Goal: Task Accomplishment & Management: Use online tool/utility

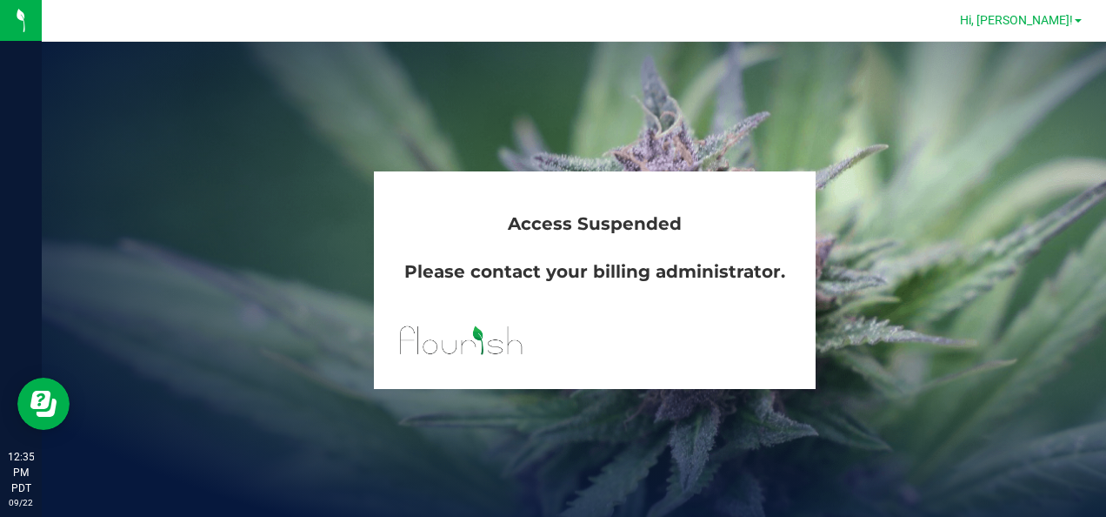
click at [1051, 21] on span "Hi, [PERSON_NAME]!" at bounding box center [1016, 20] width 113 height 14
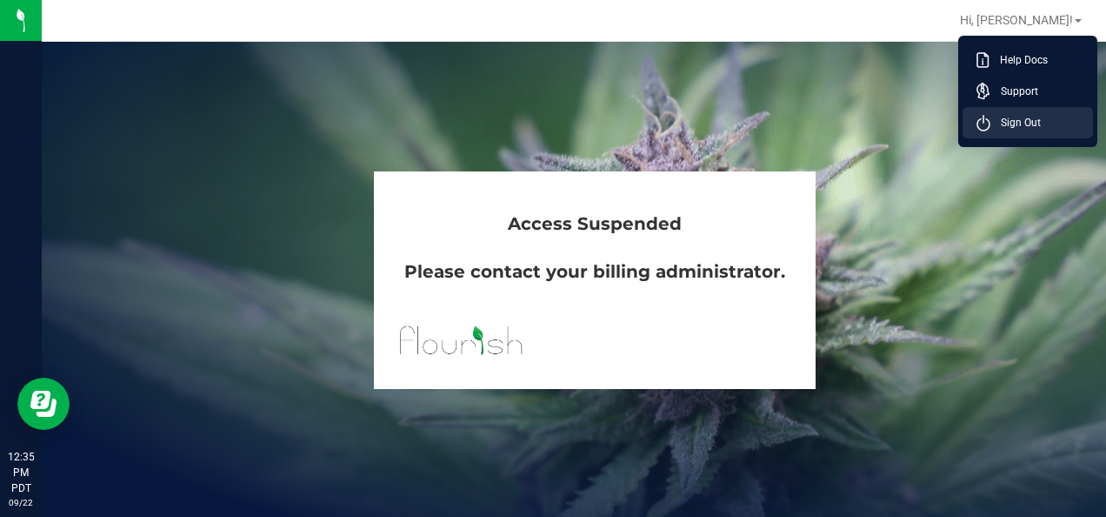
click at [1035, 118] on span "Sign Out" at bounding box center [1016, 122] width 50 height 17
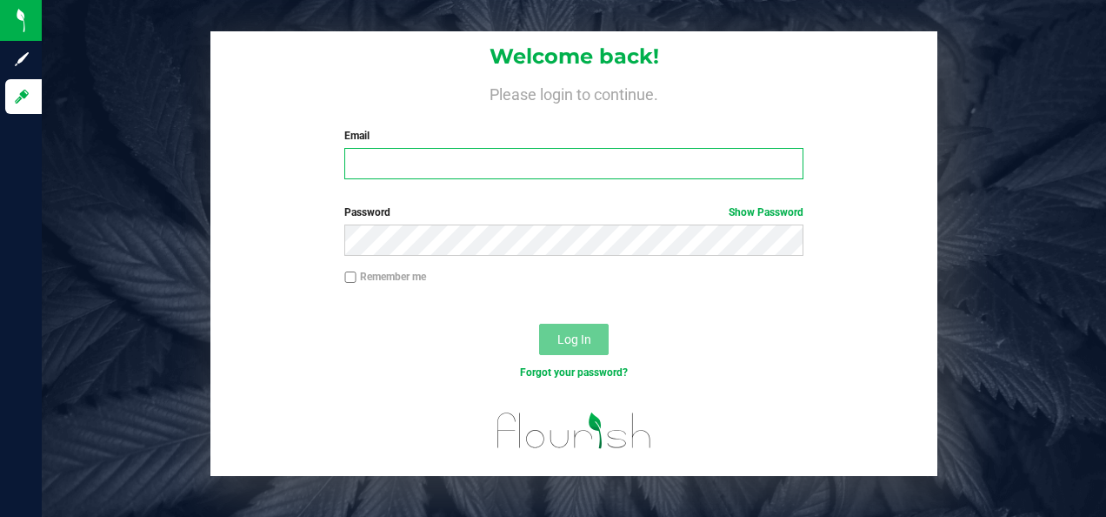
type input "[PERSON_NAME][EMAIL_ADDRESS][DOMAIN_NAME]"
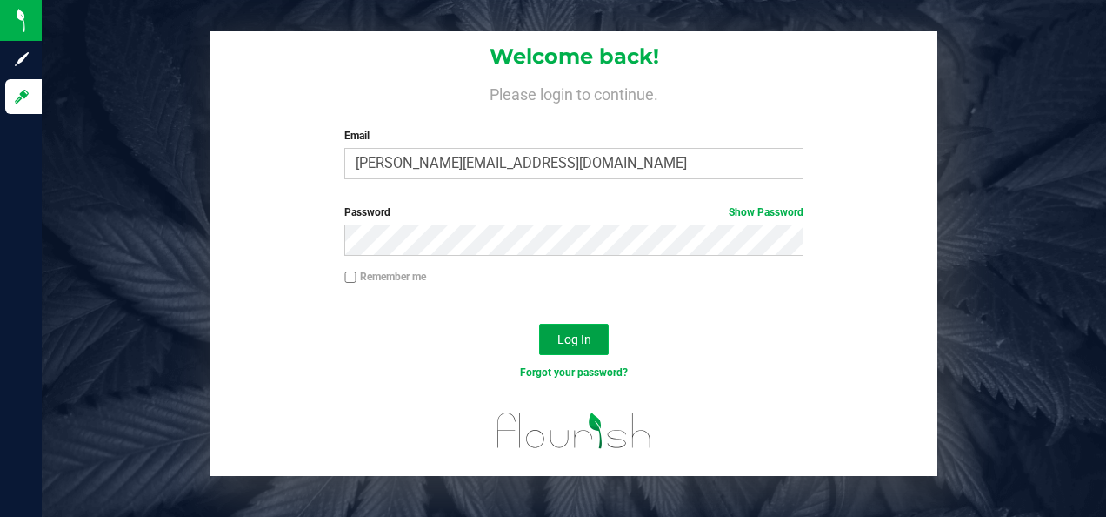
click at [590, 334] on span "Log In" at bounding box center [575, 339] width 34 height 14
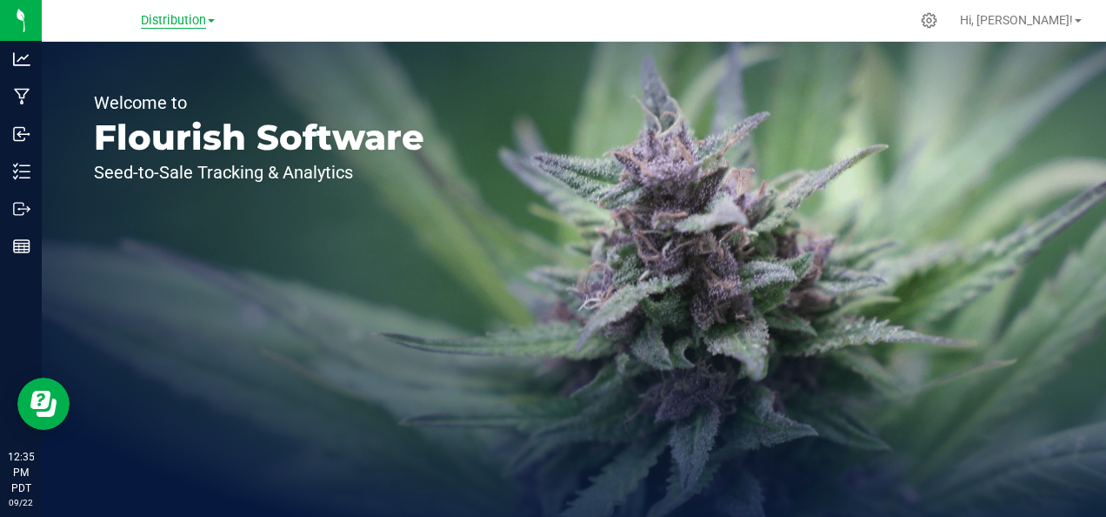
click at [205, 19] on span "Distribution" at bounding box center [173, 21] width 65 height 16
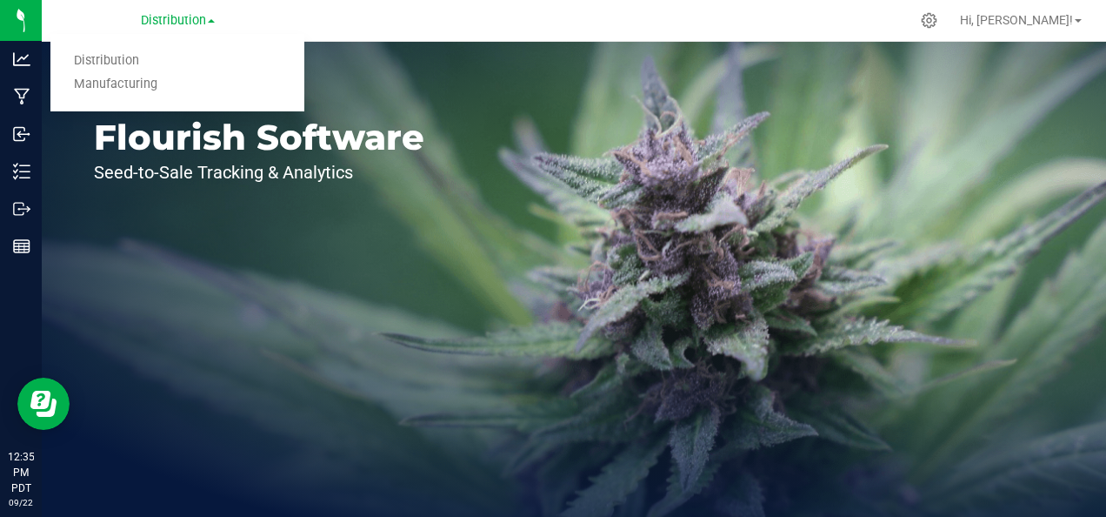
click at [153, 86] on link "Manufacturing" at bounding box center [177, 84] width 254 height 23
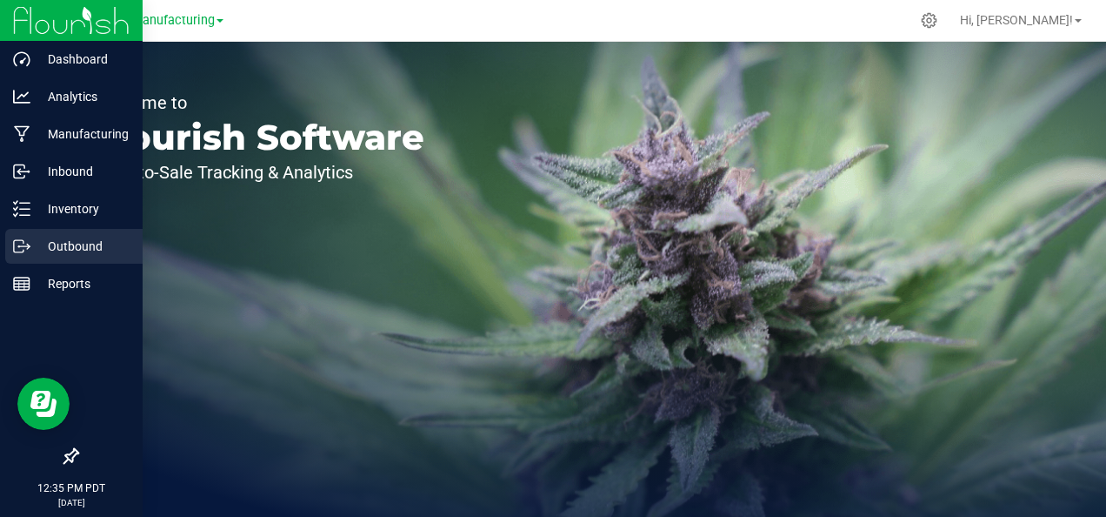
click at [75, 246] on p "Outbound" at bounding box center [82, 246] width 104 height 21
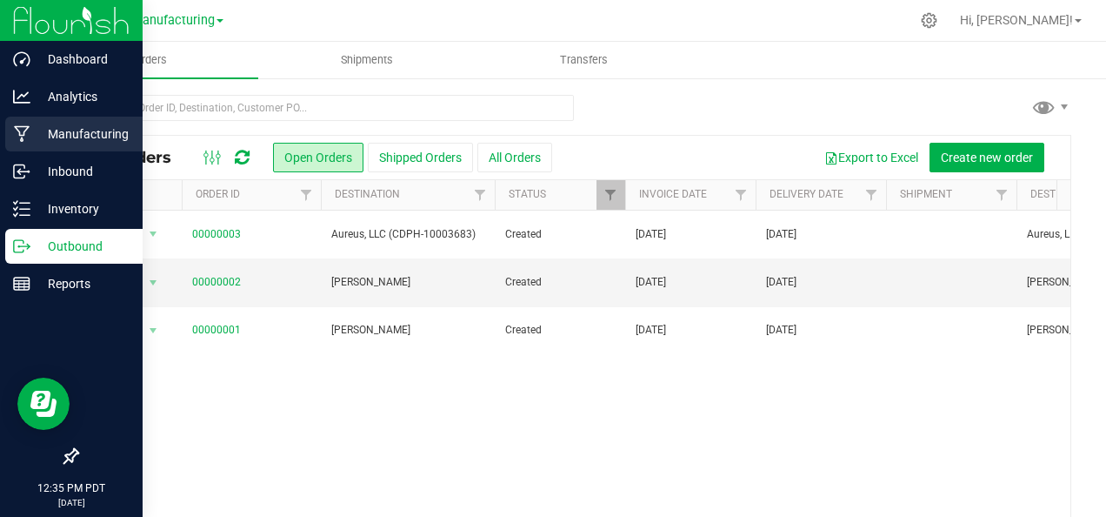
click at [94, 141] on p "Manufacturing" at bounding box center [82, 134] width 104 height 21
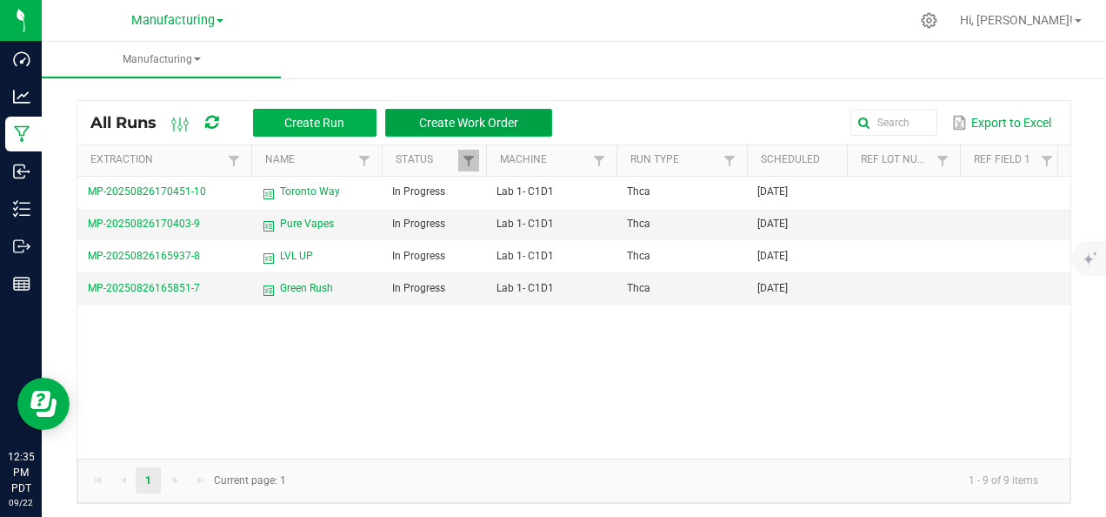
click at [442, 113] on button "Create Work Order" at bounding box center [468, 123] width 167 height 28
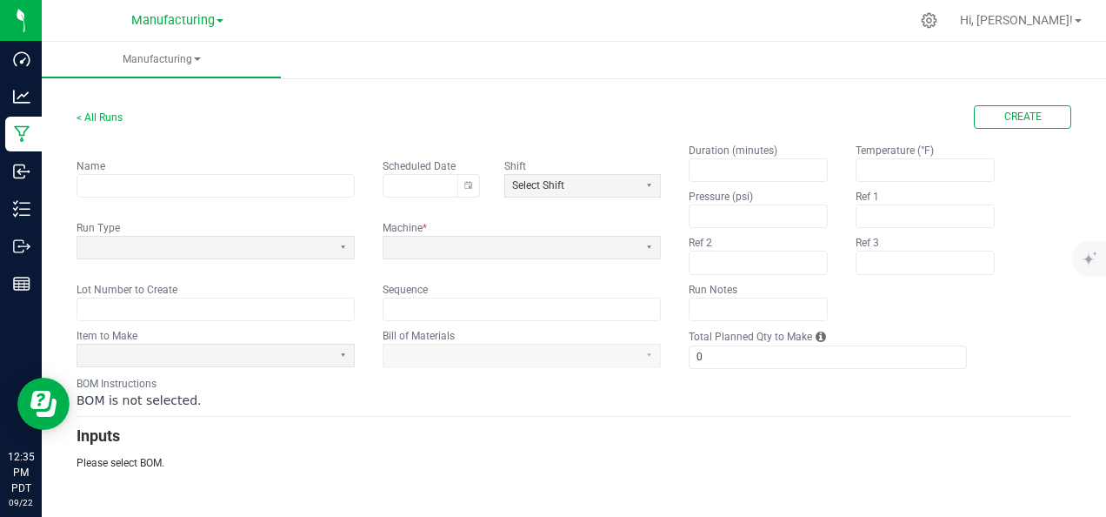
click at [410, 257] on fieldset "Name Scheduled Date Shift Select Shift Run Type Machine * Lot Number to Create …" at bounding box center [369, 232] width 585 height 178
click at [419, 242] on span at bounding box center [511, 247] width 241 height 15
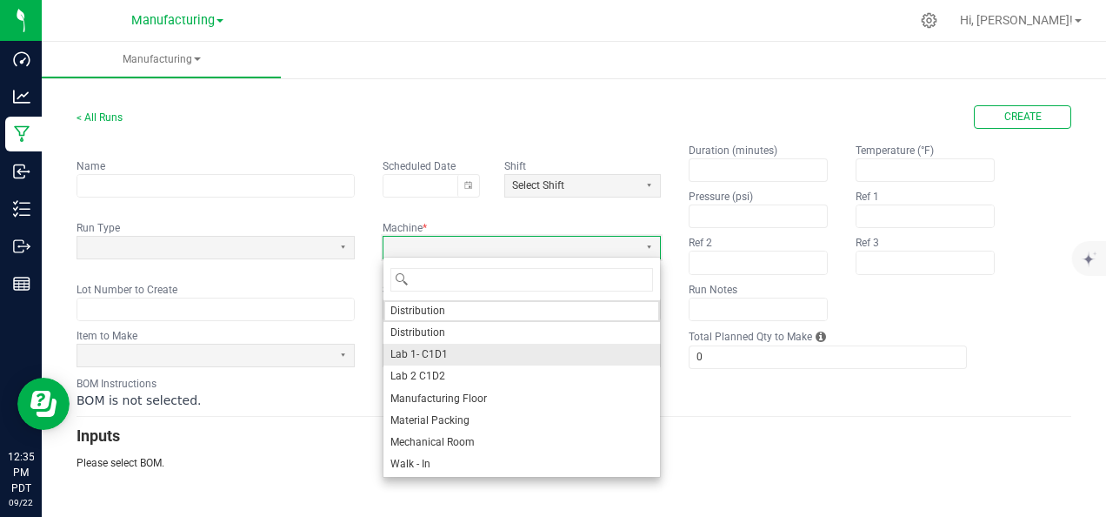
scroll to position [1, 0]
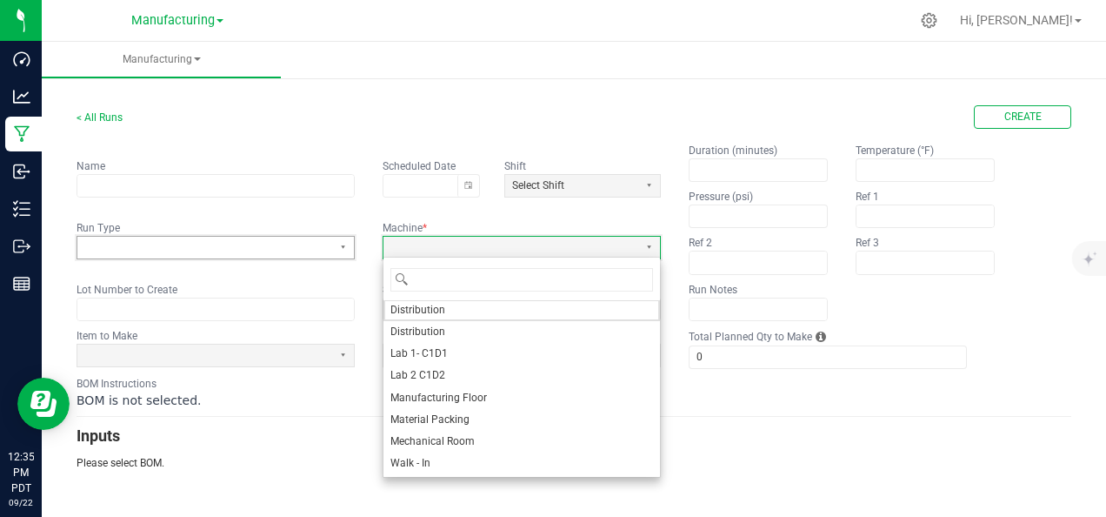
click at [230, 242] on span at bounding box center [204, 248] width 255 height 22
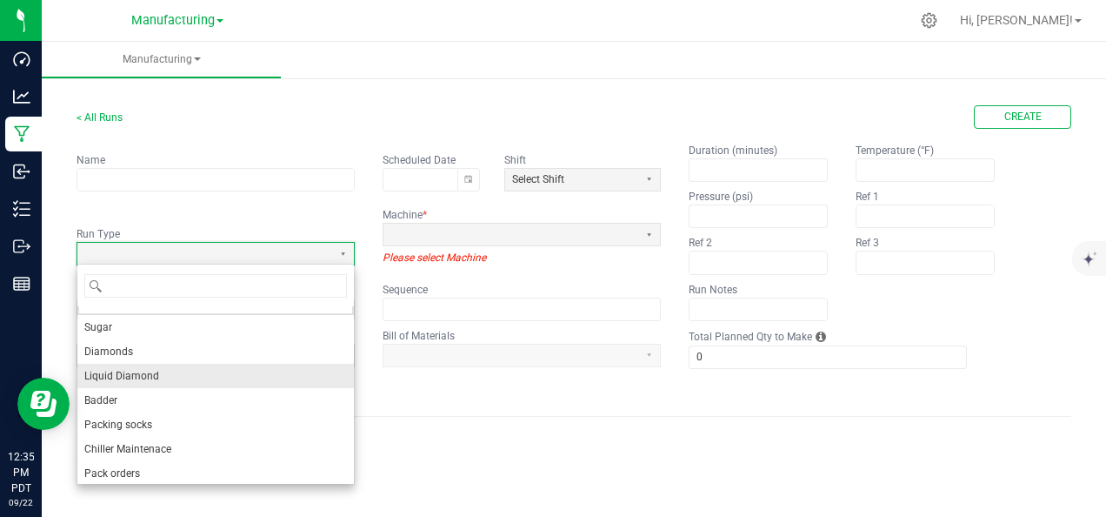
scroll to position [21, 0]
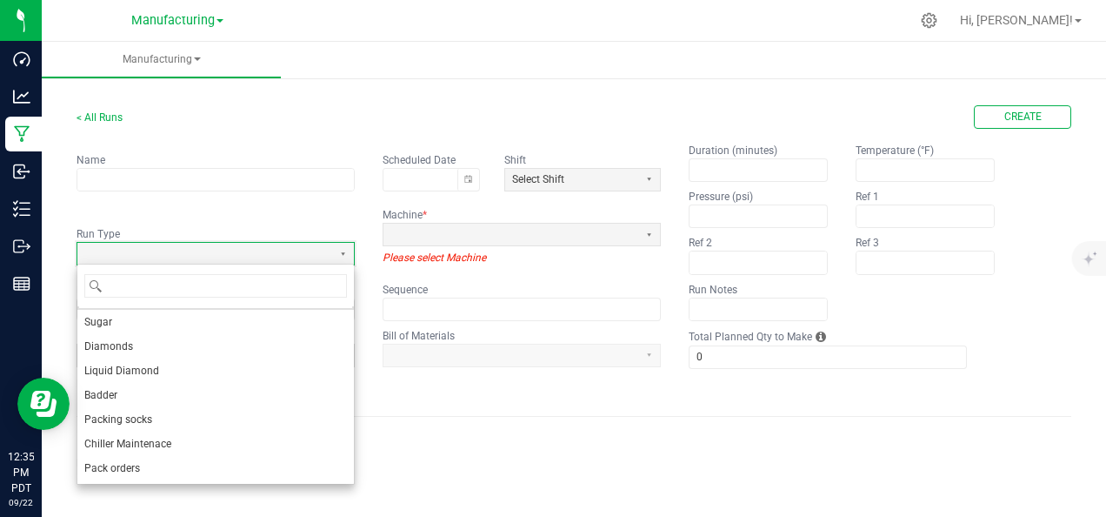
click at [452, 464] on p "Please select BOM." at bounding box center [574, 463] width 995 height 16
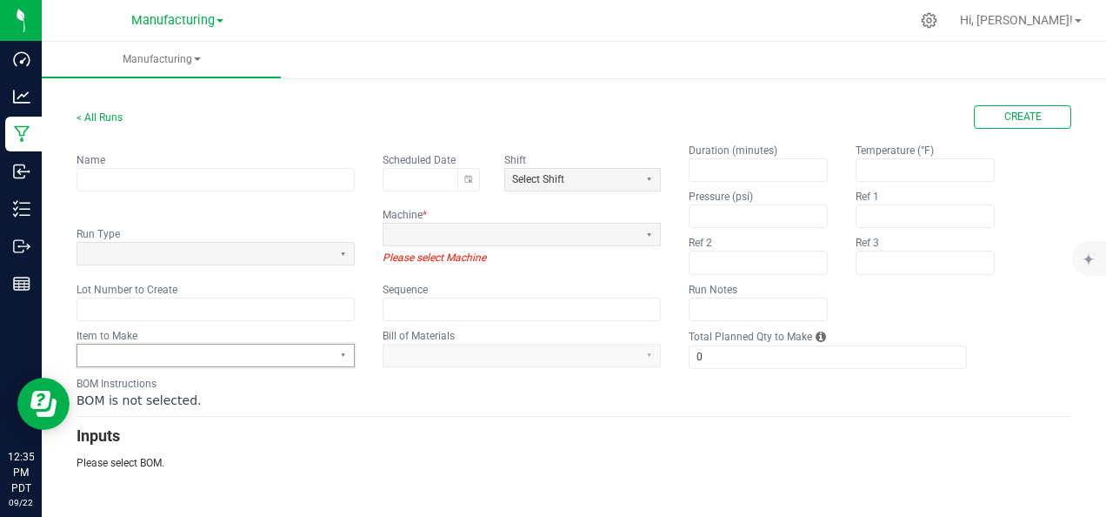
click at [280, 354] on span at bounding box center [204, 355] width 241 height 15
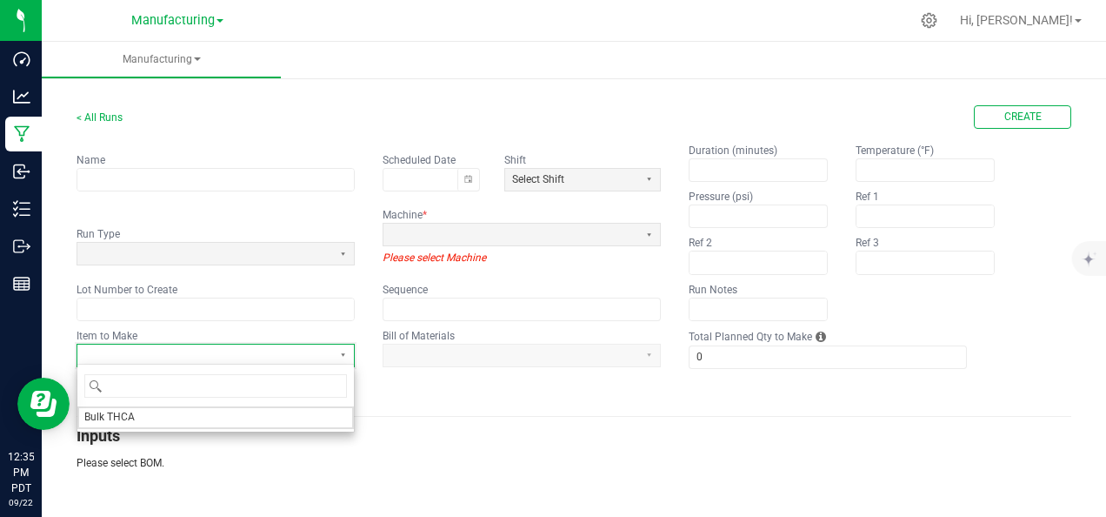
click at [299, 355] on span at bounding box center [204, 355] width 241 height 15
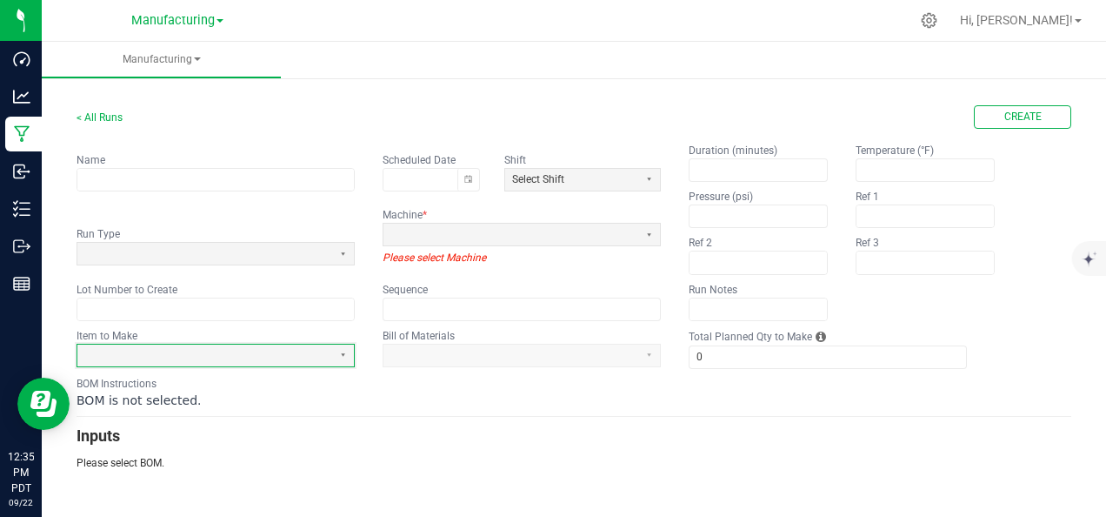
click at [447, 345] on app-dropdownlist-async at bounding box center [522, 355] width 278 height 23
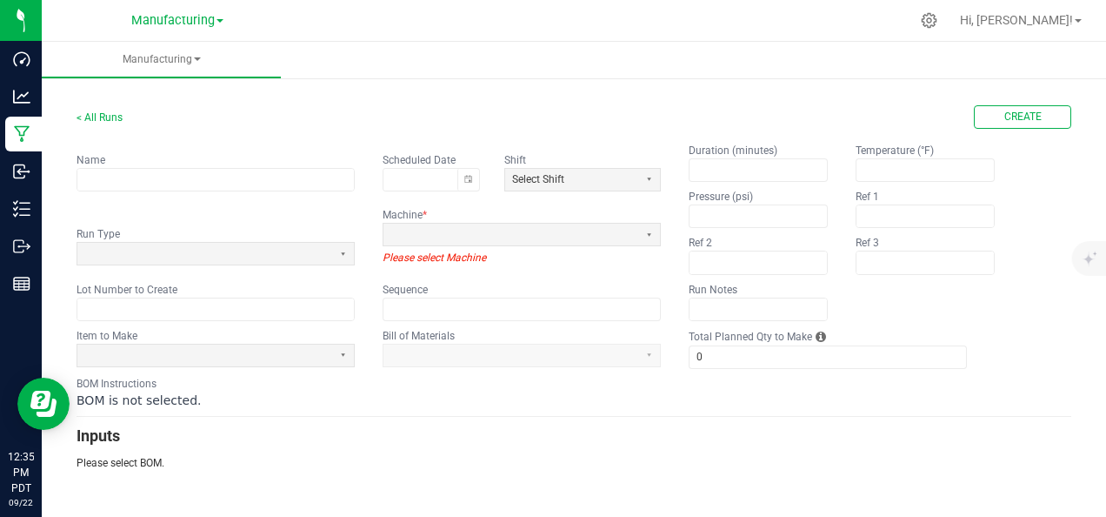
click at [463, 355] on app-dropdownlist-async at bounding box center [522, 355] width 278 height 23
click at [188, 169] on input "text" at bounding box center [215, 180] width 277 height 22
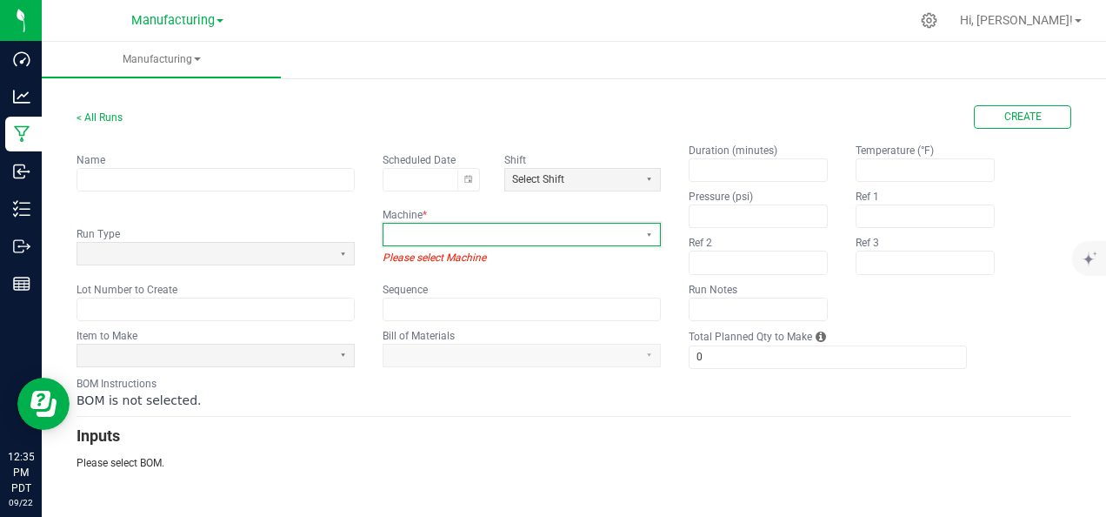
click at [444, 233] on span at bounding box center [511, 234] width 241 height 15
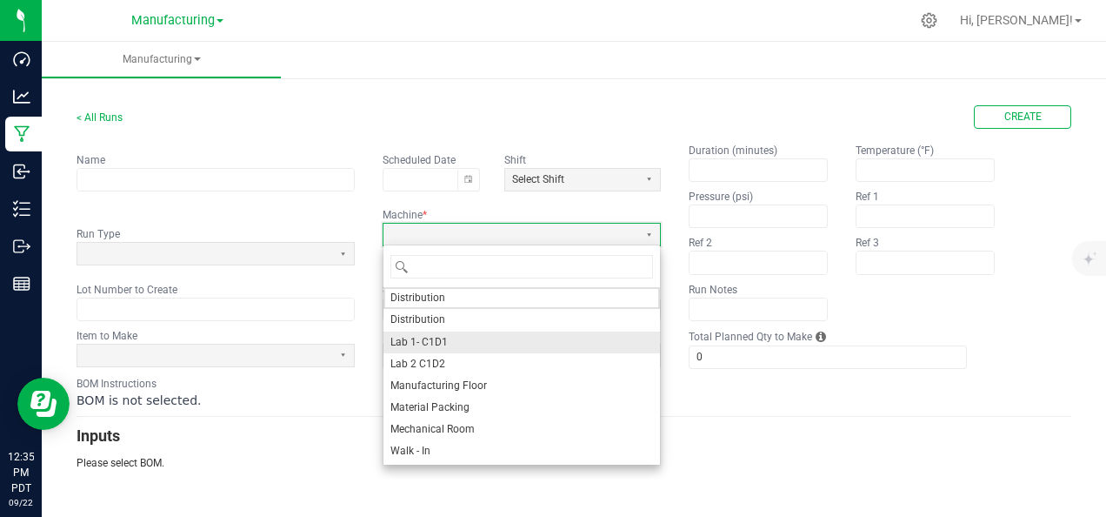
scroll to position [1, 0]
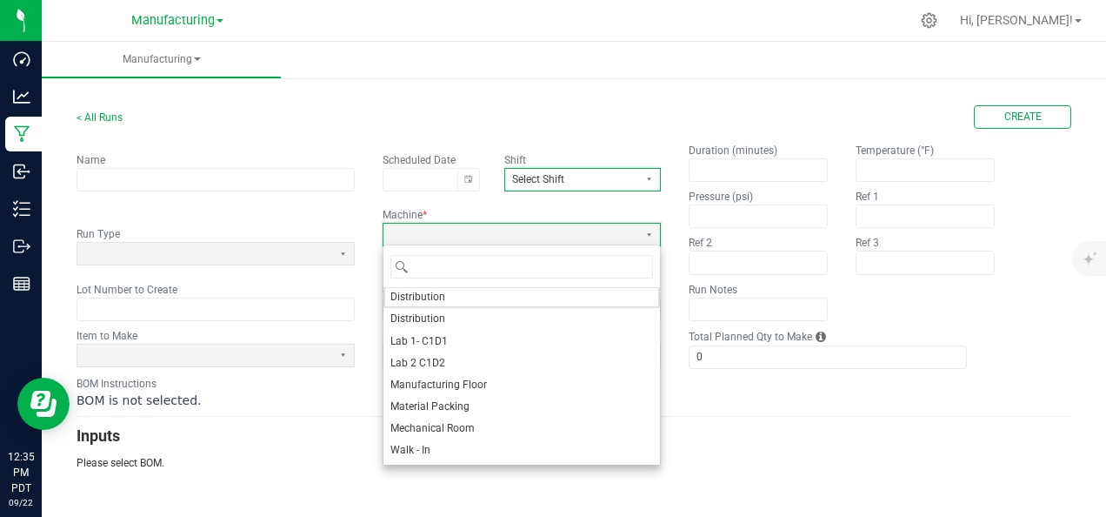
click at [616, 181] on span "Select Shift" at bounding box center [571, 179] width 119 height 15
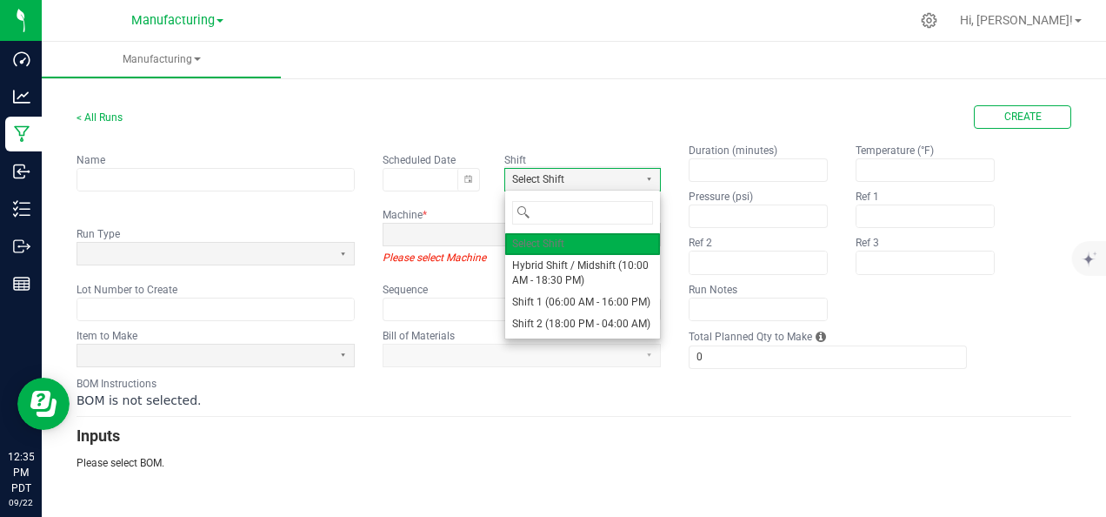
click at [378, 197] on fieldset "Name Scheduled Date Shift Select Shift Run Type Machine * Please select Machine…" at bounding box center [369, 232] width 585 height 178
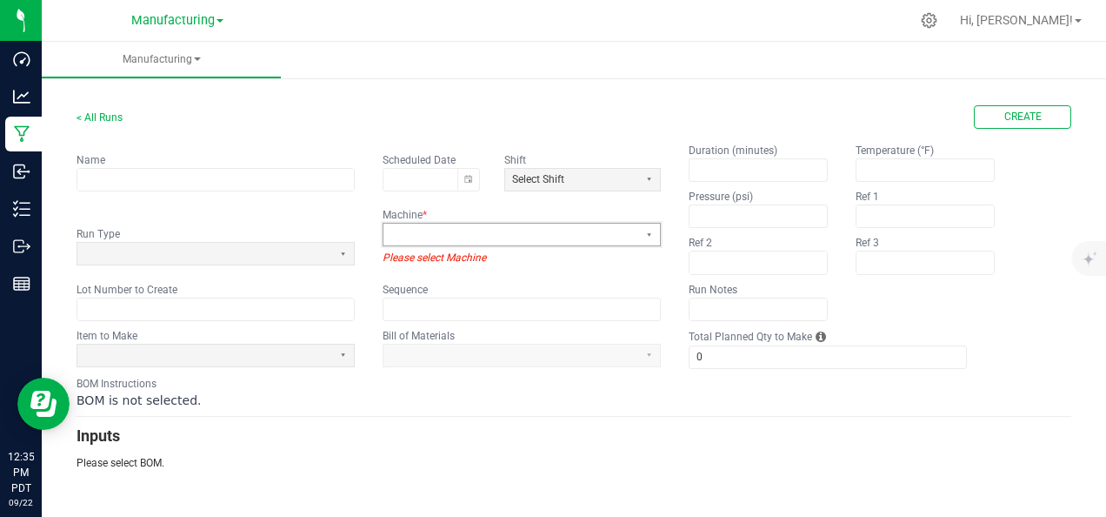
click at [435, 235] on span at bounding box center [511, 234] width 241 height 15
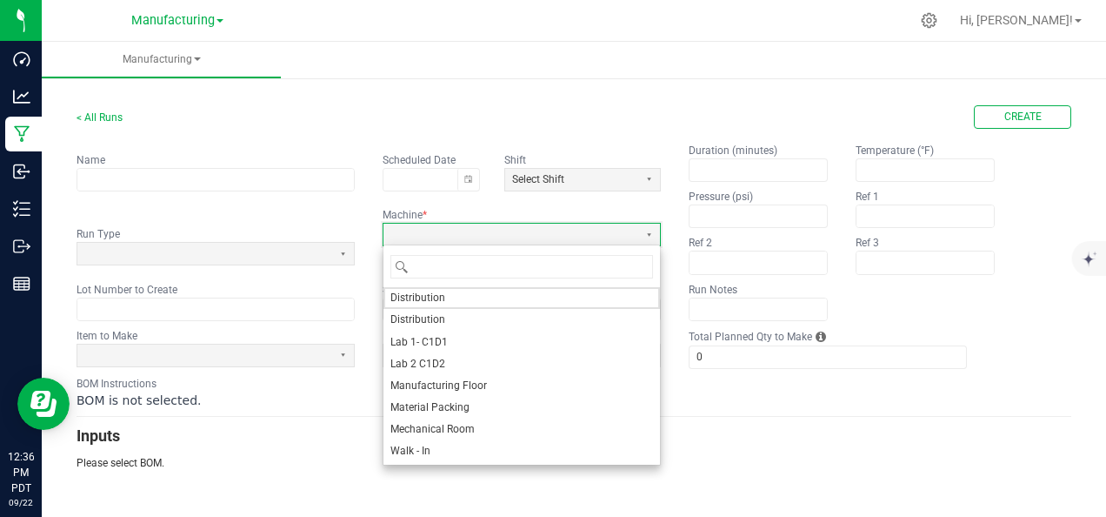
drag, startPoint x: 759, startPoint y: 421, endPoint x: 698, endPoint y: 395, distance: 67.0
click at [762, 424] on h3 "Inputs" at bounding box center [574, 436] width 995 height 24
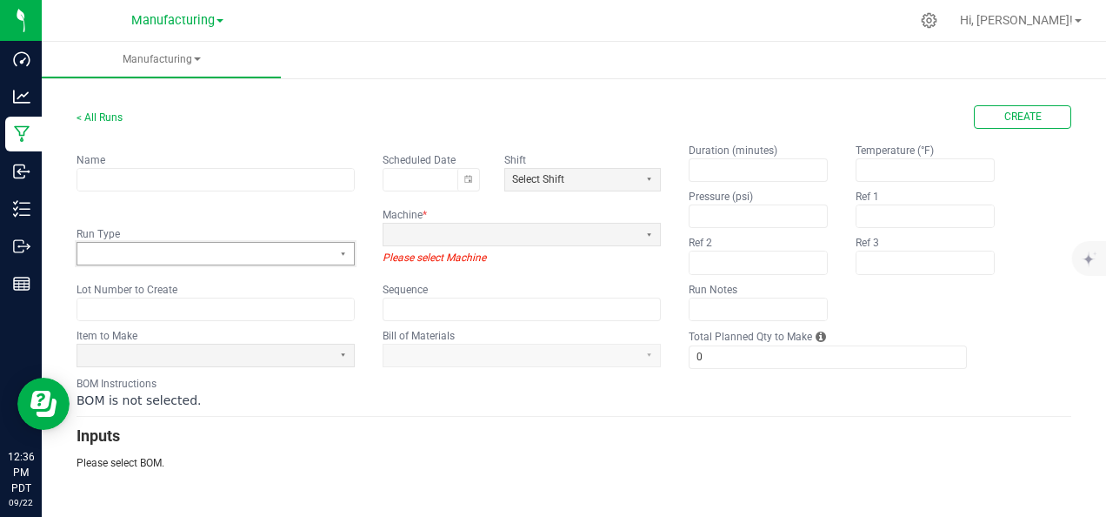
click at [302, 251] on span at bounding box center [204, 253] width 241 height 15
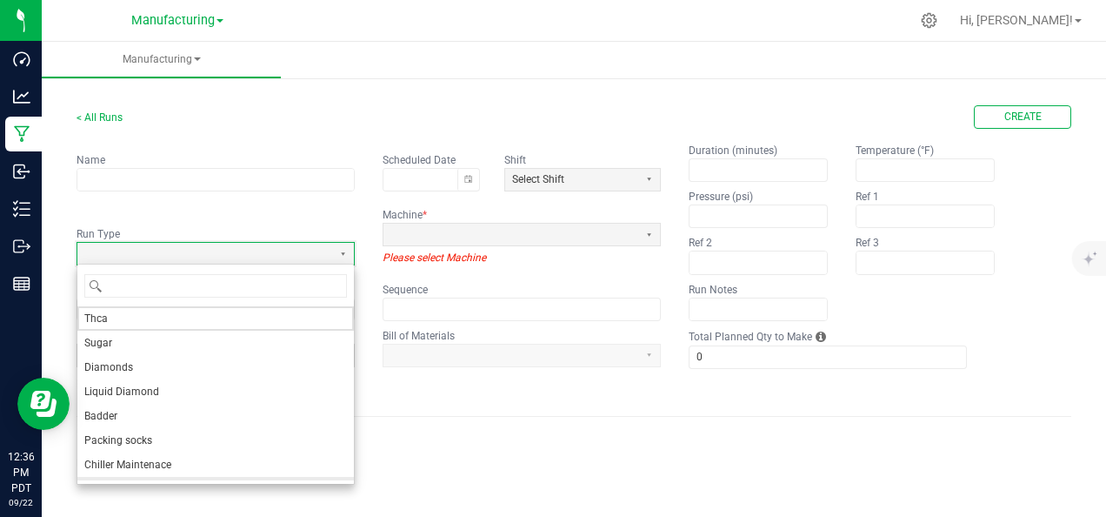
scroll to position [21, 0]
click at [611, 437] on h3 "Inputs" at bounding box center [574, 436] width 995 height 24
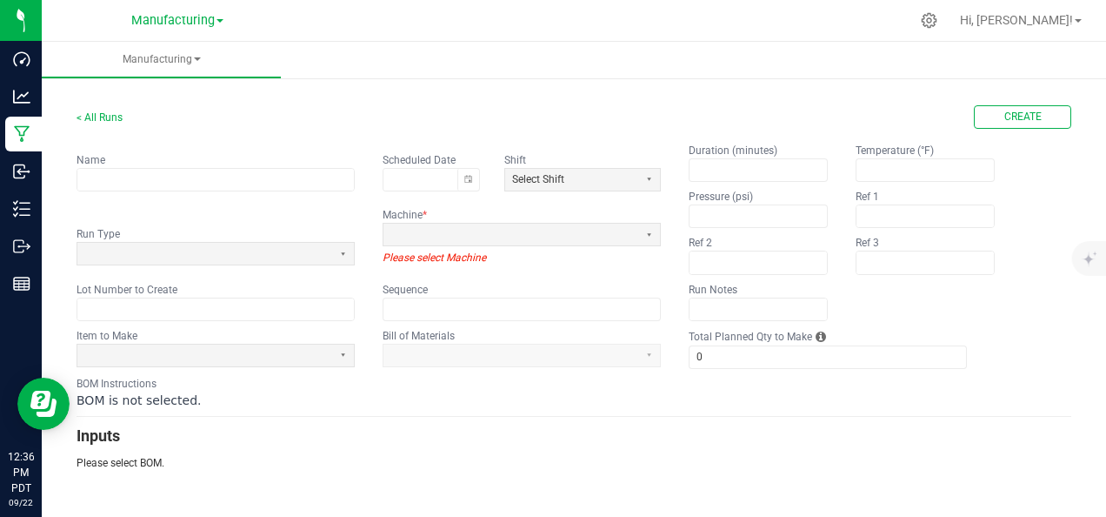
click at [237, 336] on kendo-formfield "Item to Make" at bounding box center [216, 348] width 278 height 41
click at [240, 350] on span at bounding box center [204, 355] width 241 height 15
click at [516, 362] on app-dropdownlist-async at bounding box center [522, 355] width 278 height 23
click at [520, 348] on app-dropdownlist-async at bounding box center [522, 355] width 278 height 23
click at [599, 348] on app-dropdownlist-async at bounding box center [522, 355] width 278 height 23
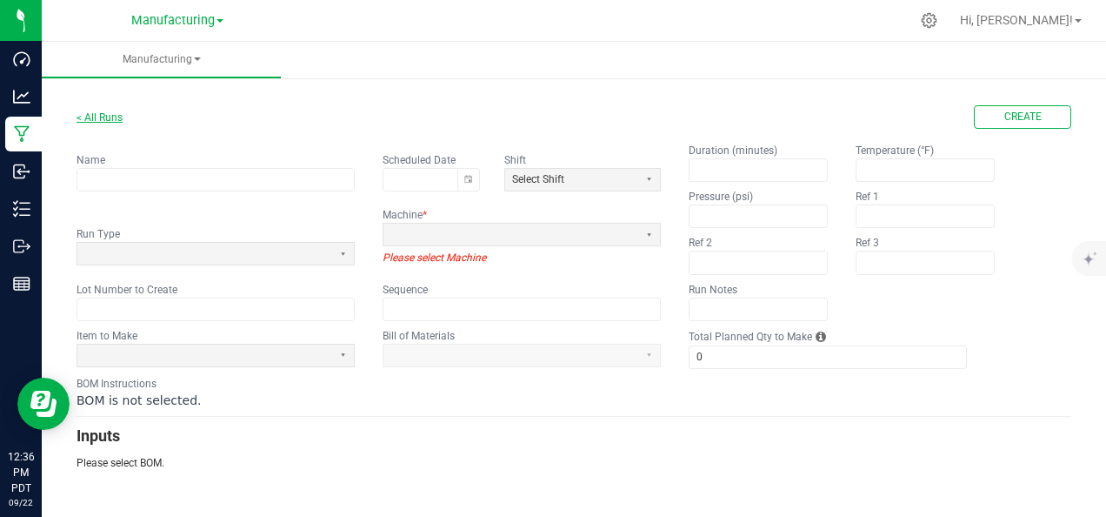
click at [109, 122] on link "< All Runs" at bounding box center [100, 117] width 46 height 12
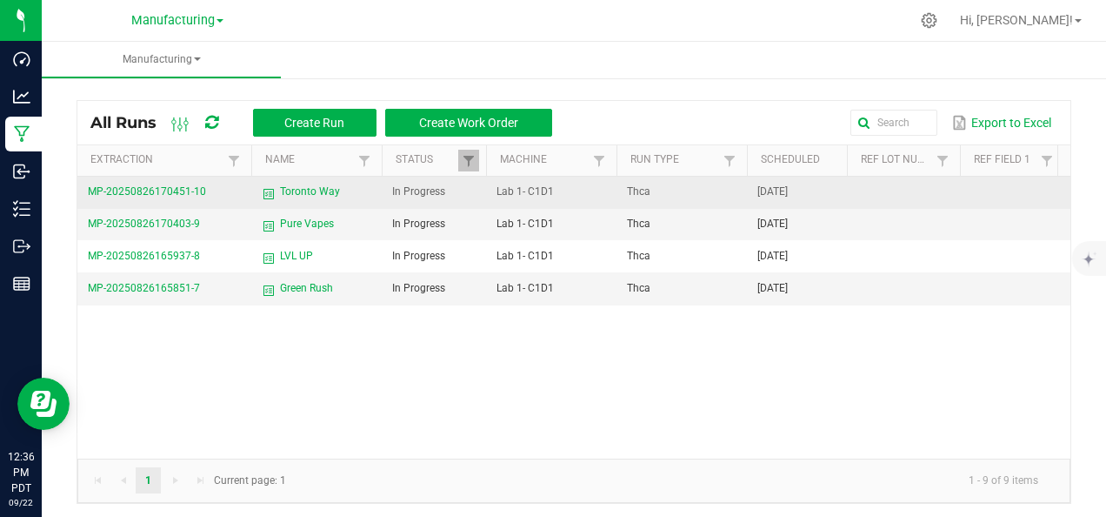
click at [362, 199] on td "Toronto Way" at bounding box center [316, 193] width 130 height 32
click at [532, 192] on span "Lab 1- C1D1" at bounding box center [525, 191] width 57 height 12
click at [174, 185] on span "MP-20250826170451-10" at bounding box center [147, 191] width 118 height 12
click at [762, 198] on td "[DATE]" at bounding box center [797, 193] width 100 height 32
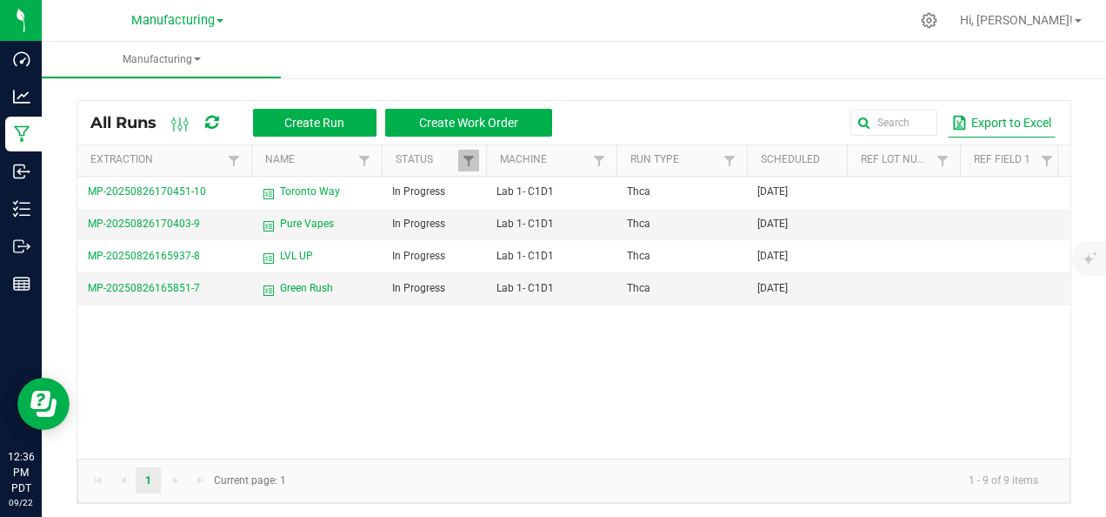
click at [962, 121] on button "Export to Excel" at bounding box center [1002, 123] width 108 height 30
click at [569, 63] on ul "Manufacturing" at bounding box center [595, 60] width 1106 height 37
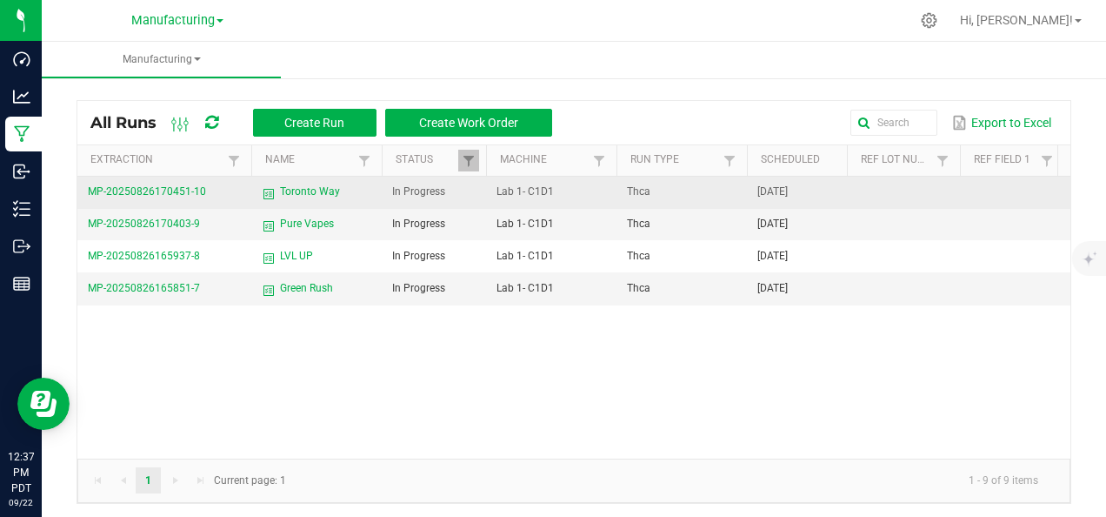
click at [334, 184] on span "Toronto Way" at bounding box center [310, 192] width 60 height 17
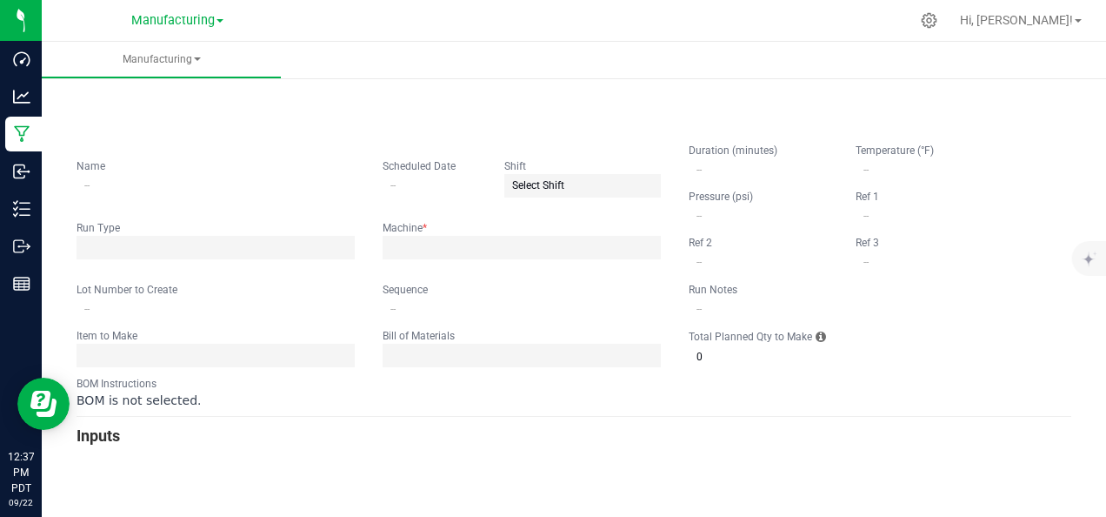
type input "Toronto Way"
type input "[DATE]"
type input "0"
type input "15,000"
